Goal: Task Accomplishment & Management: Use online tool/utility

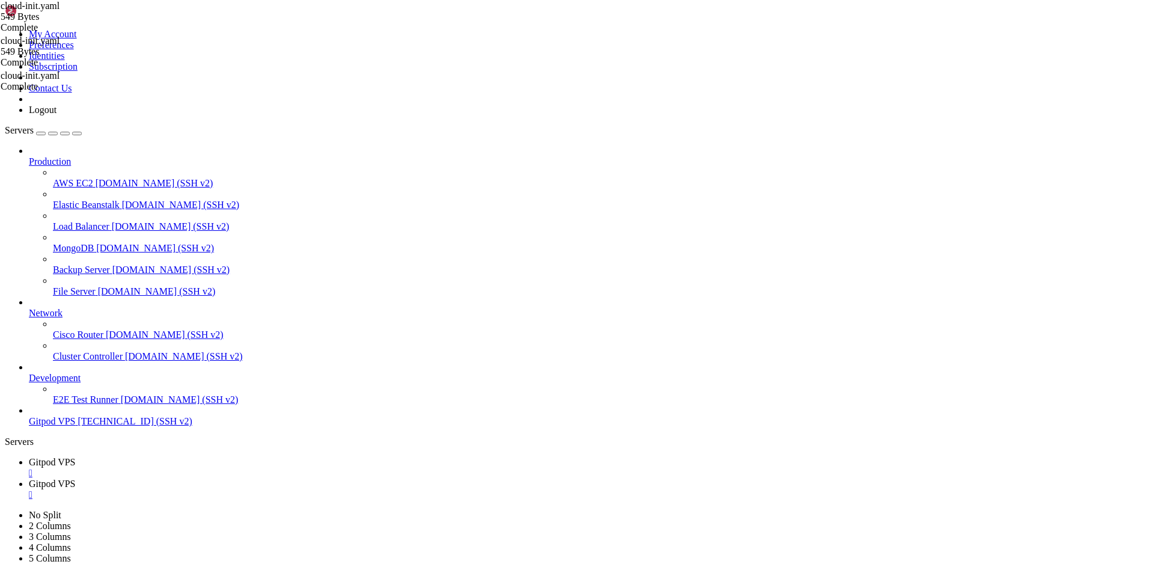
scroll to position [5, 1]
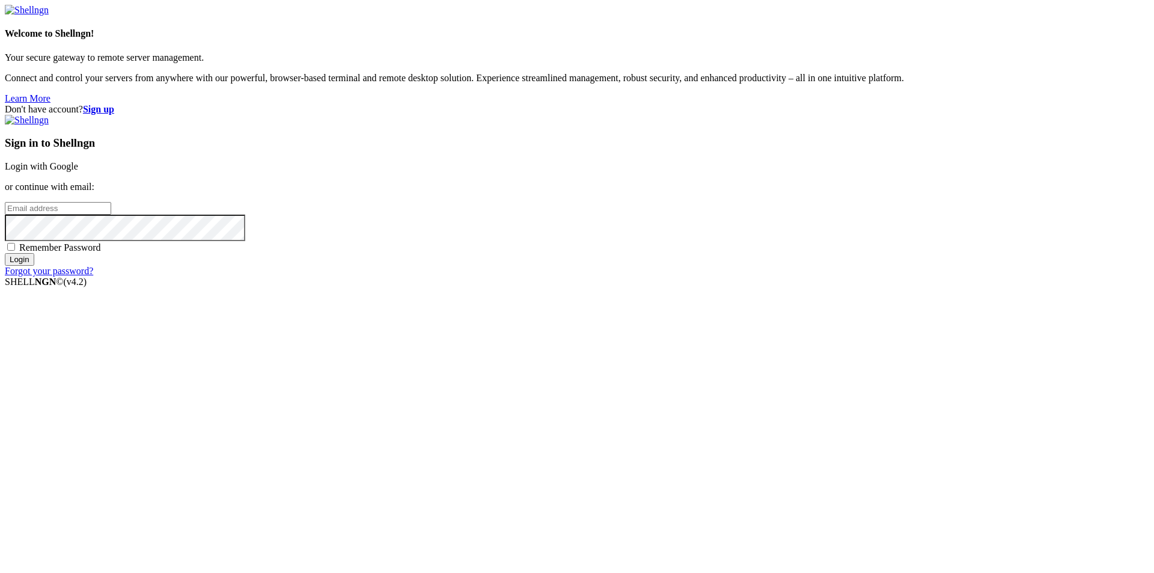
click at [78, 171] on link "Login with Google" at bounding box center [41, 166] width 73 height 10
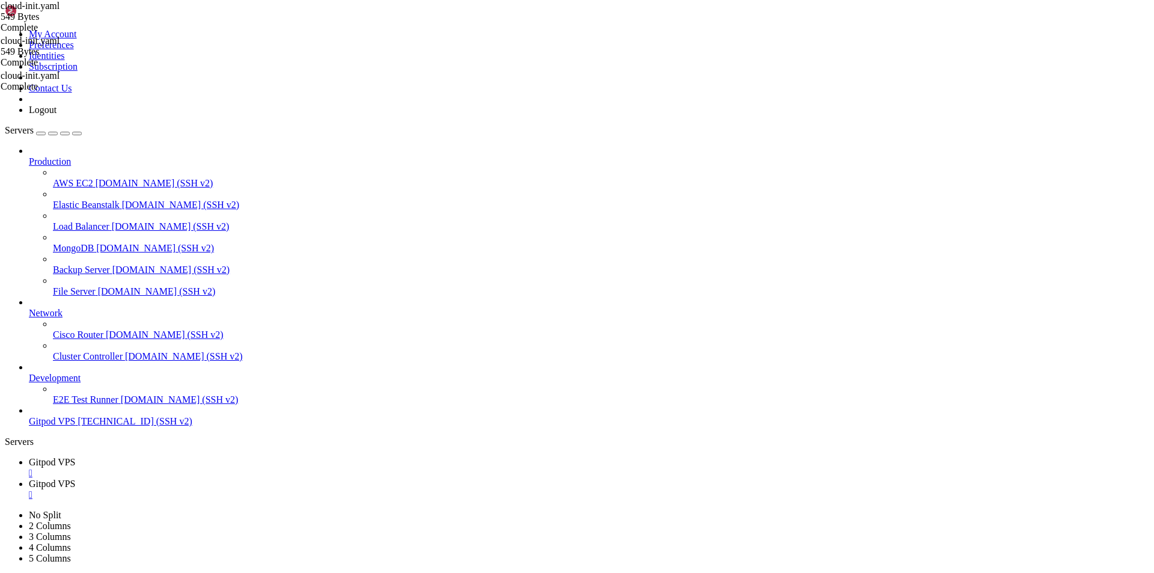
scroll to position [7527699, 0]
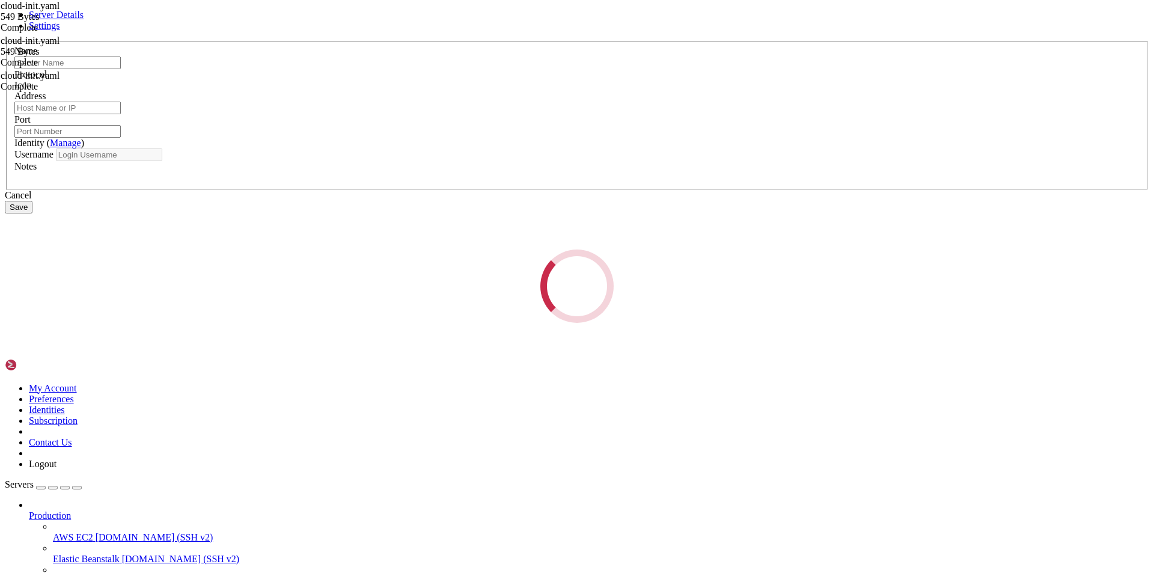
type input "Gitpod VPS"
type input "[TECHNICAL_ID]"
type input "22"
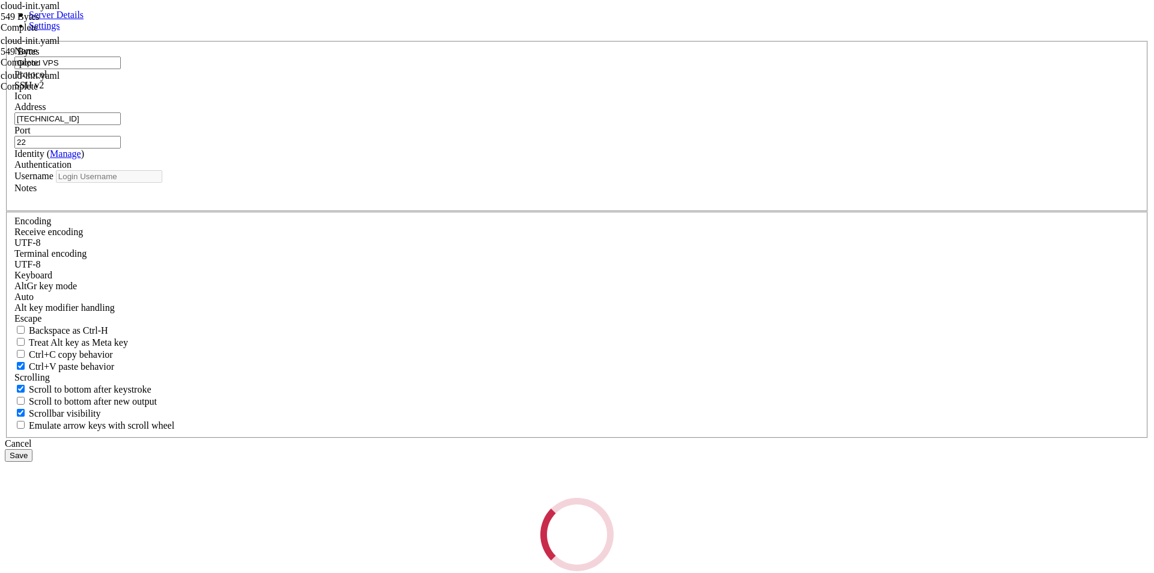
type input "root"
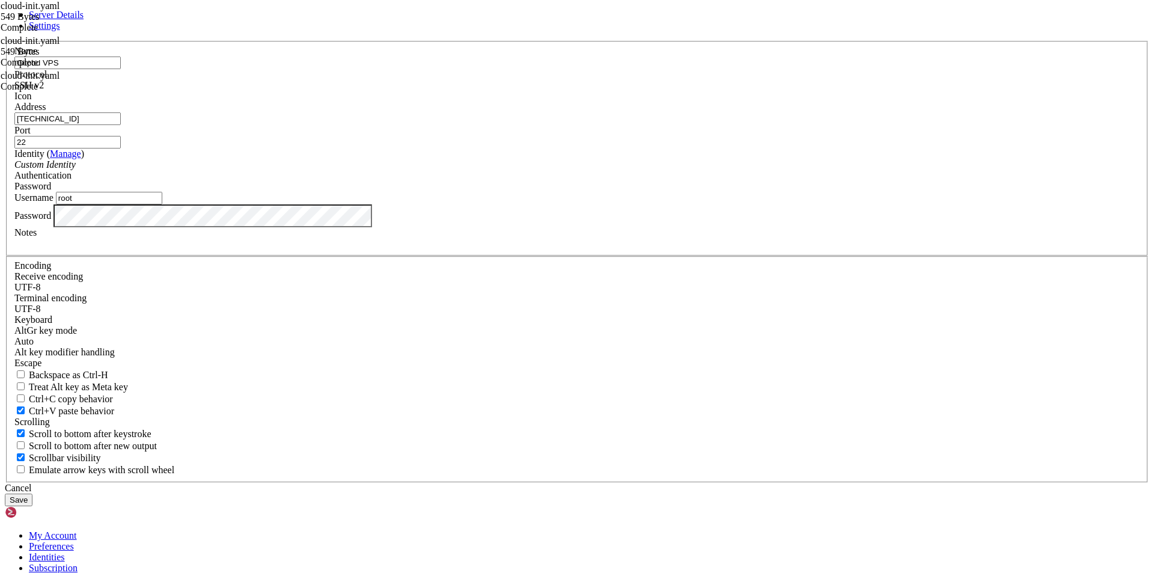
drag, startPoint x: 522, startPoint y: 222, endPoint x: 295, endPoint y: 234, distance: 227.5
click at [295, 234] on div "Server Details Settings Name Gitpod VPS Protocol SSH v2 Icon" at bounding box center [577, 258] width 1145 height 497
click at [121, 125] on input "[TECHNICAL_ID]" at bounding box center [67, 118] width 106 height 13
drag, startPoint x: 506, startPoint y: 220, endPoint x: 394, endPoint y: 220, distance: 111.8
click at [395, 220] on div "Server Details Settings Name Gitpod VPS Protocol SSH v2 Icon" at bounding box center [577, 258] width 1145 height 497
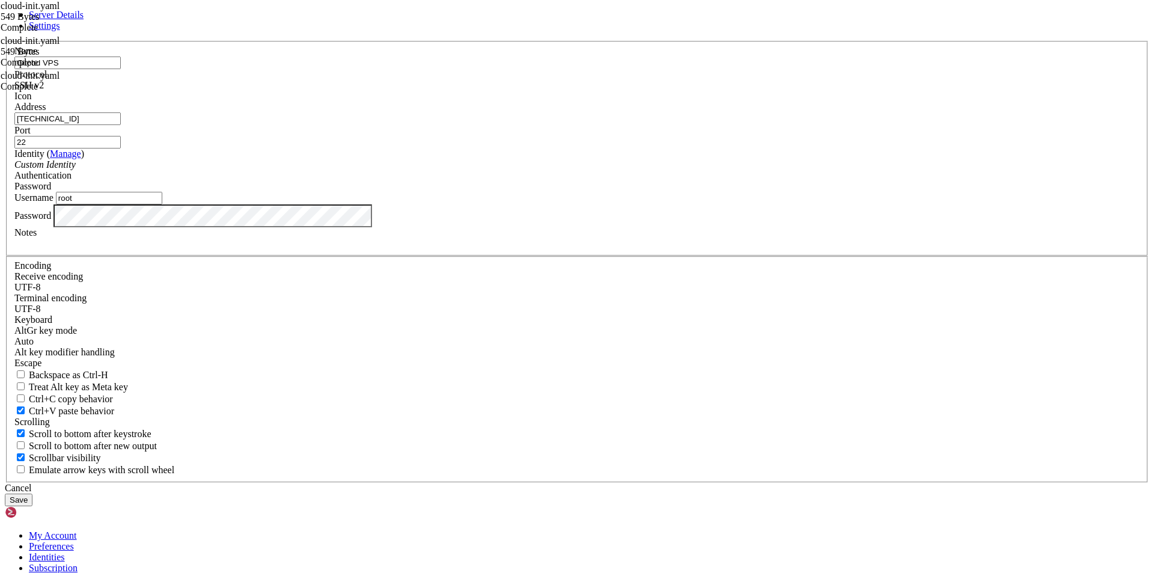
paste input "[TECHNICAL_ID]"
type input "[TECHNICAL_ID]"
click at [571, 170] on div "Custom Identity" at bounding box center [576, 164] width 1125 height 11
click at [572, 170] on div "Custom Identity" at bounding box center [576, 164] width 1125 height 11
click at [372, 360] on div "Server Details Settings Name Gitpod VPS Protocol SSH v2 Icon" at bounding box center [577, 258] width 1145 height 497
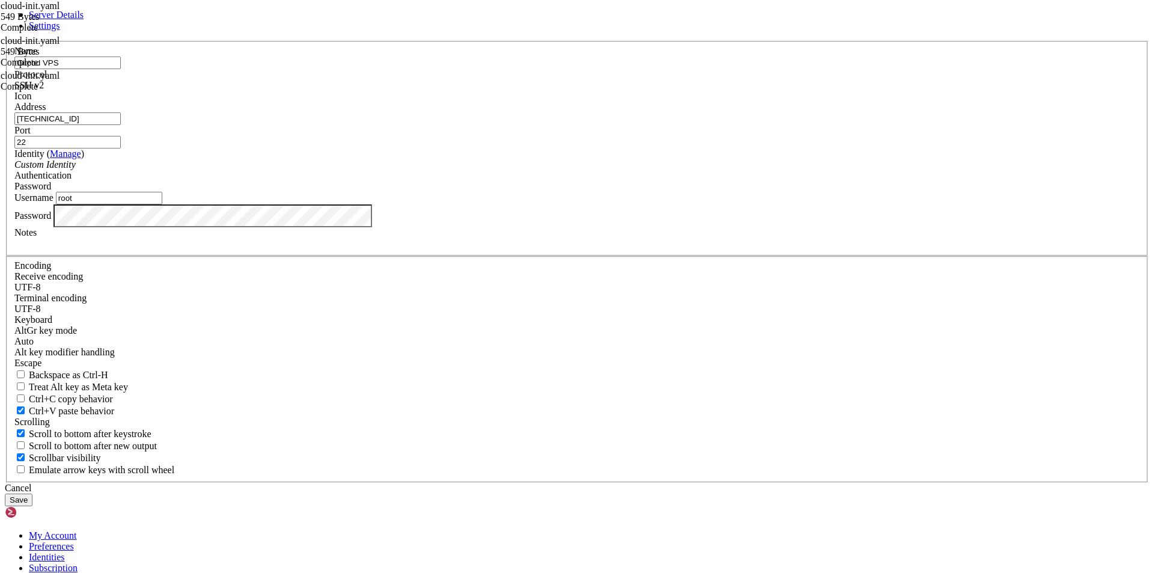
click at [32, 494] on button "Save" at bounding box center [19, 500] width 28 height 13
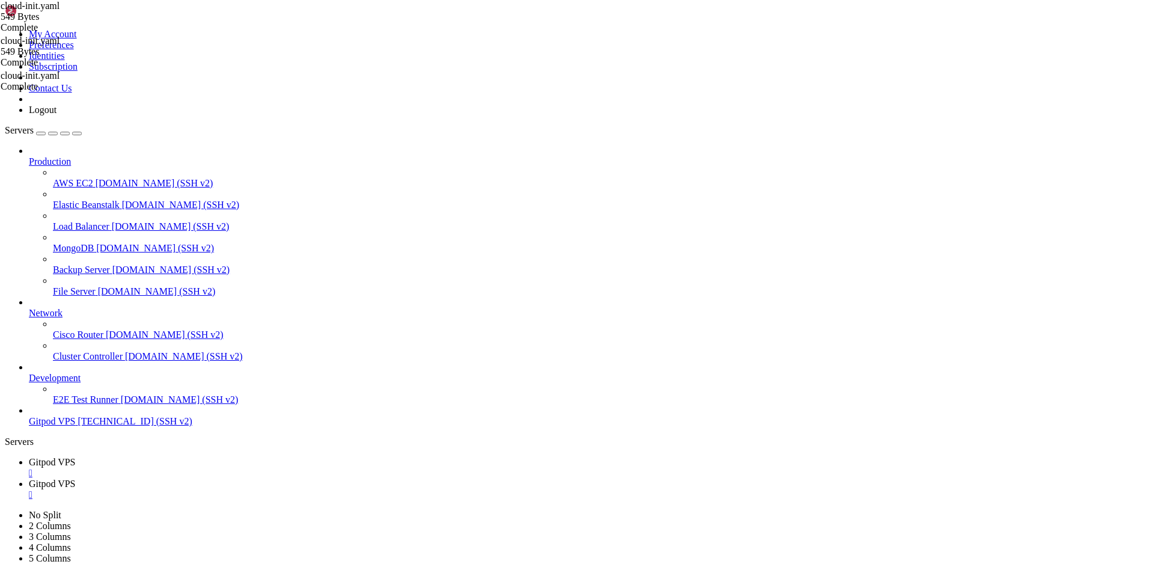
click at [99, 426] on span "[TECHNICAL_ID] (SSH v2)" at bounding box center [135, 421] width 114 height 10
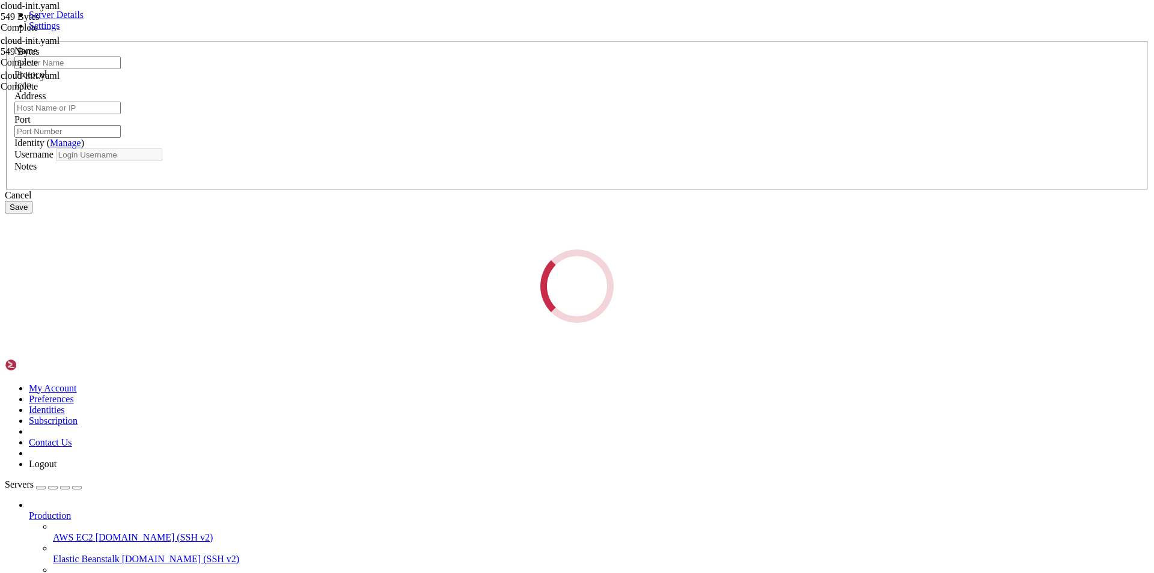
type input "Gitpod VPS"
type input "[TECHNICAL_ID]"
type input "22"
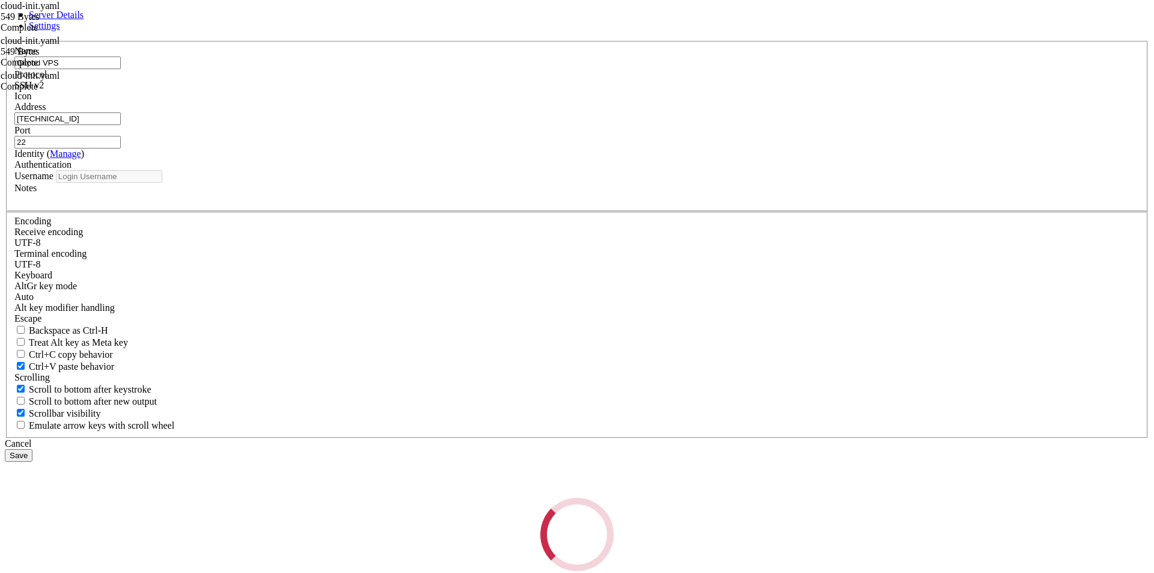
type input "root"
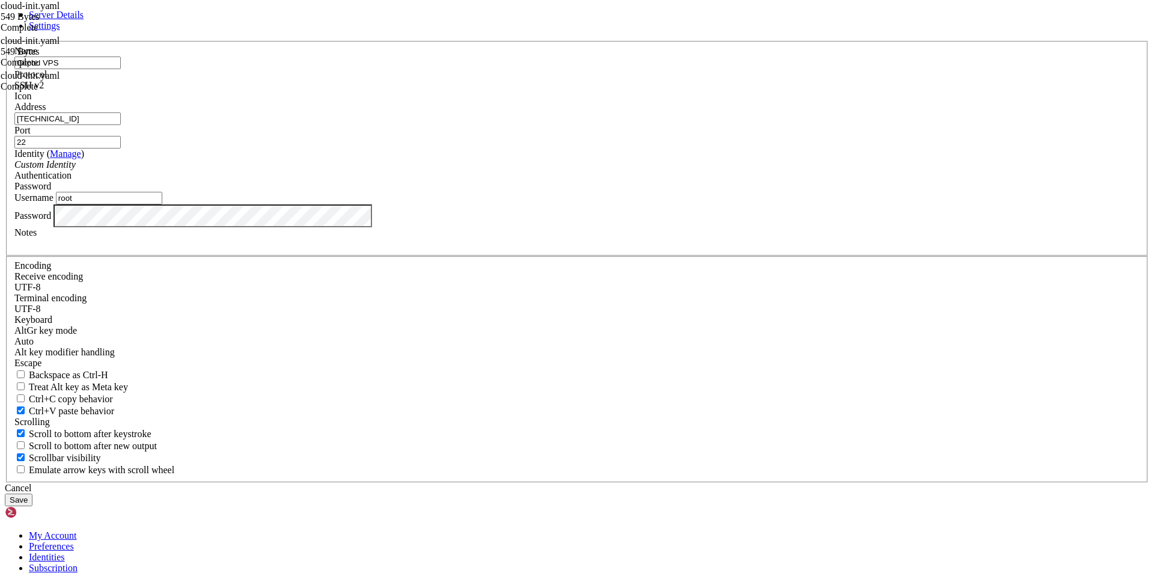
click at [674, 192] on div "Password" at bounding box center [576, 186] width 1125 height 11
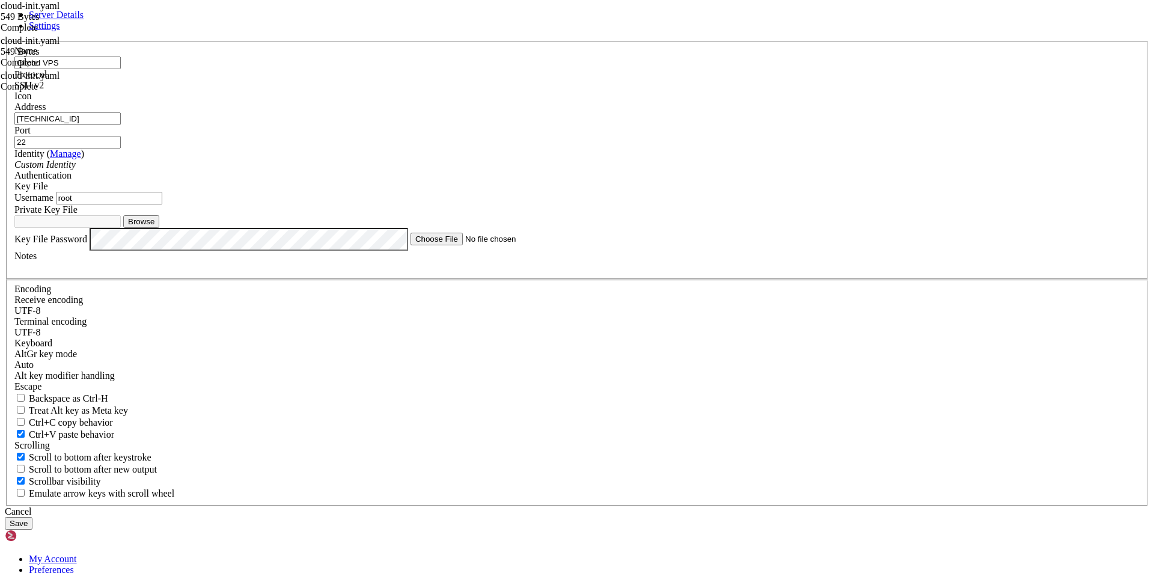
click at [159, 228] on button "Browse" at bounding box center [141, 221] width 36 height 13
type input "stanislavrsa"
click at [32, 517] on button "Save" at bounding box center [19, 523] width 28 height 13
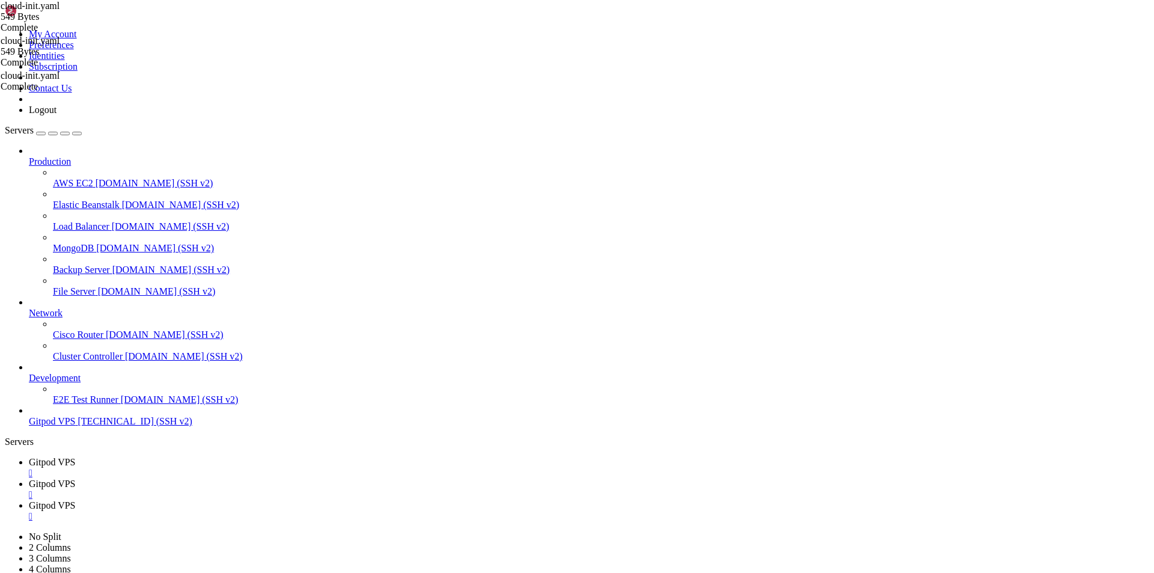
drag, startPoint x: 305, startPoint y: 299, endPoint x: 89, endPoint y: 456, distance: 267.3
click at [89, 426] on span "[TECHNICAL_ID] (SSH v2)" at bounding box center [135, 421] width 114 height 10
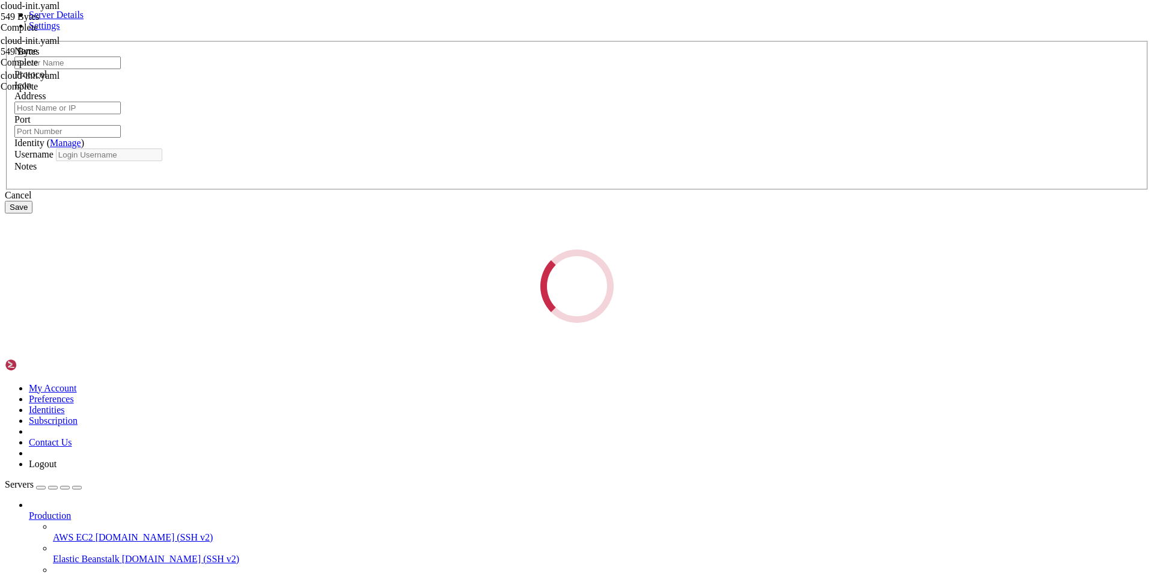
type input "Gitpod VPS"
type input "[TECHNICAL_ID]"
type input "22"
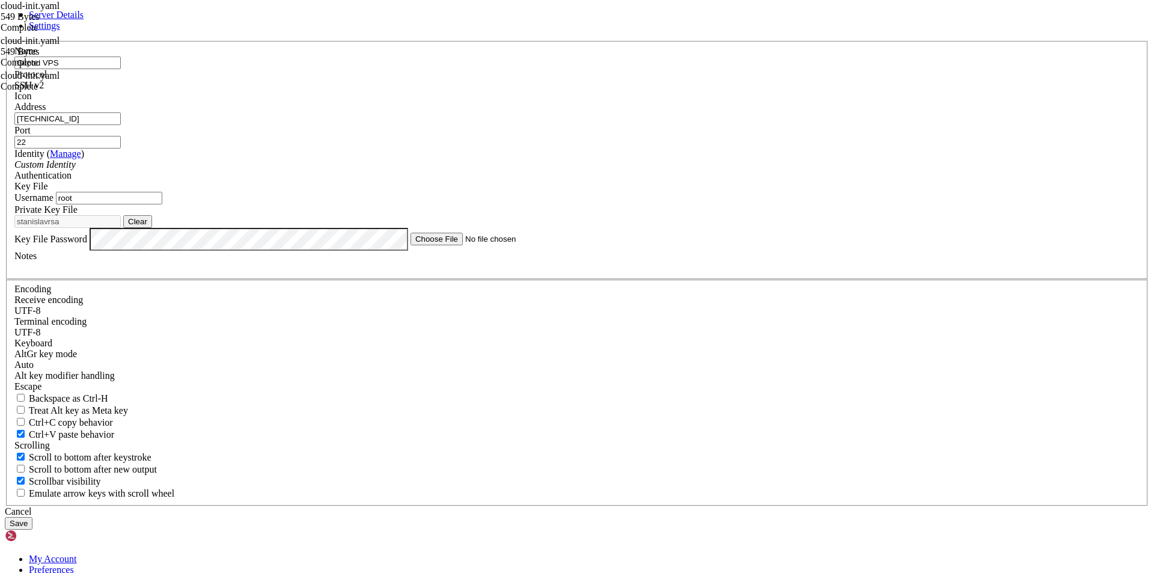
drag, startPoint x: 394, startPoint y: 293, endPoint x: 328, endPoint y: 293, distance: 66.7
click at [328, 293] on div "Server Details Settings Name Gitpod VPS Protocol SSH v2 Icon" at bounding box center [577, 270] width 1145 height 520
type input "ubuntu"
click at [32, 517] on button "Save" at bounding box center [19, 523] width 28 height 13
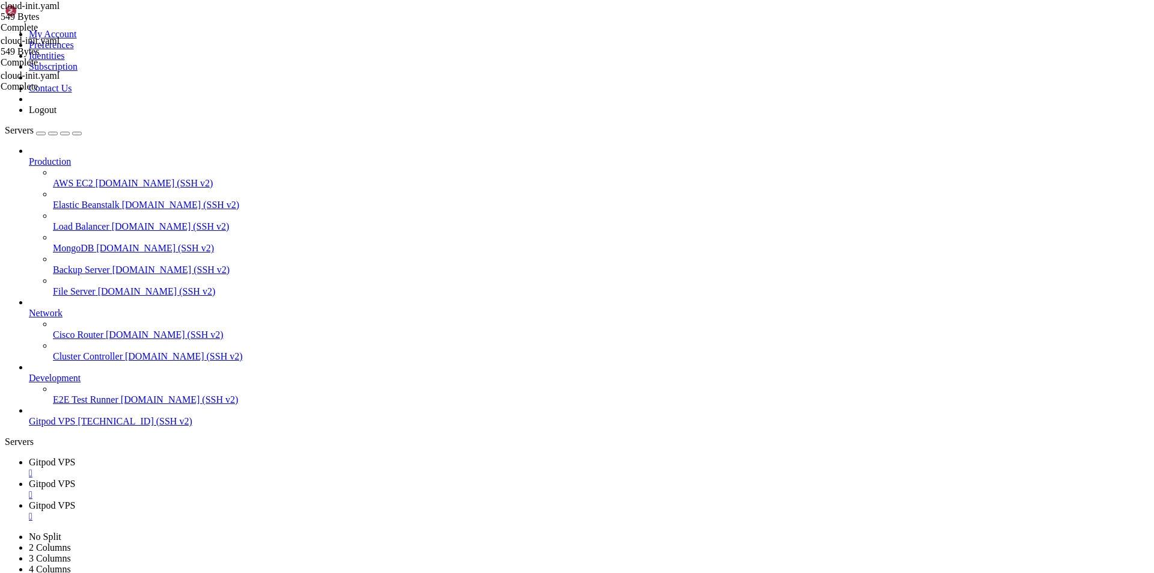
drag, startPoint x: 42, startPoint y: 1785, endPoint x: 7, endPoint y: 1782, distance: 35.1
drag, startPoint x: 268, startPoint y: 1844, endPoint x: 116, endPoint y: 1787, distance: 162.5
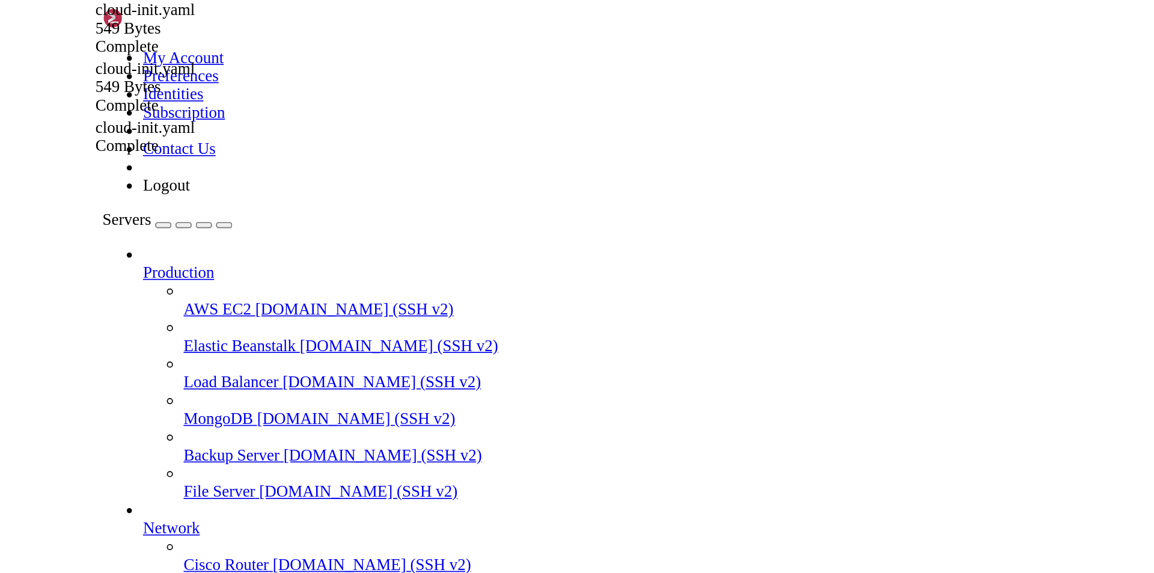
scroll to position [7527515, 0]
